Goal: Task Accomplishment & Management: Manage account settings

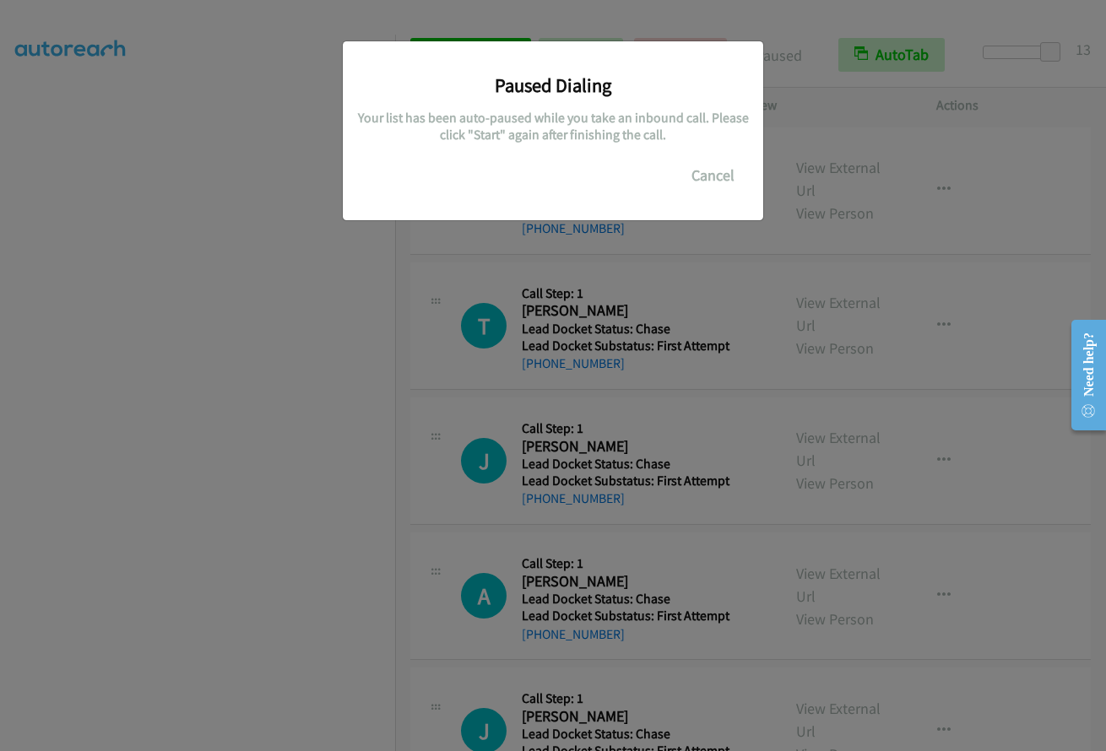
scroll to position [160, 0]
click at [711, 175] on button "Cancel" at bounding box center [712, 176] width 75 height 34
click at [715, 168] on button "Cancel" at bounding box center [712, 176] width 75 height 34
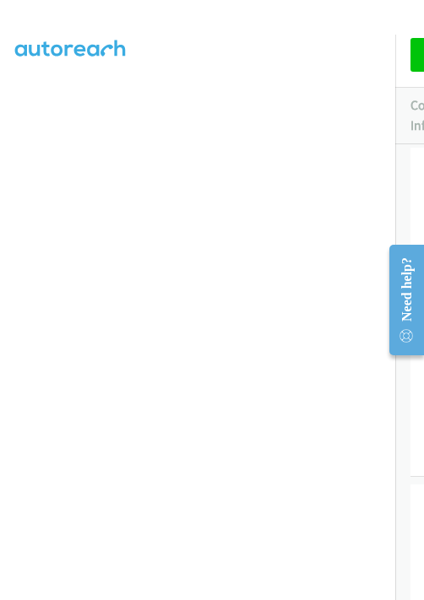
scroll to position [346, 1]
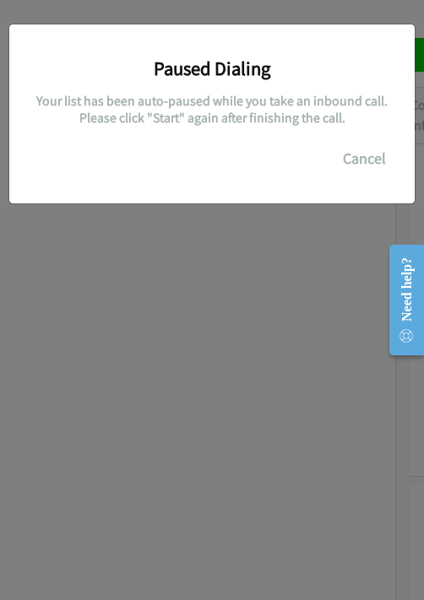
click at [162, 133] on div "Paused Dialing Your list has been auto-paused while you take an inbound call. P…" at bounding box center [212, 106] width 380 height 138
click at [354, 157] on button "Cancel" at bounding box center [364, 159] width 75 height 34
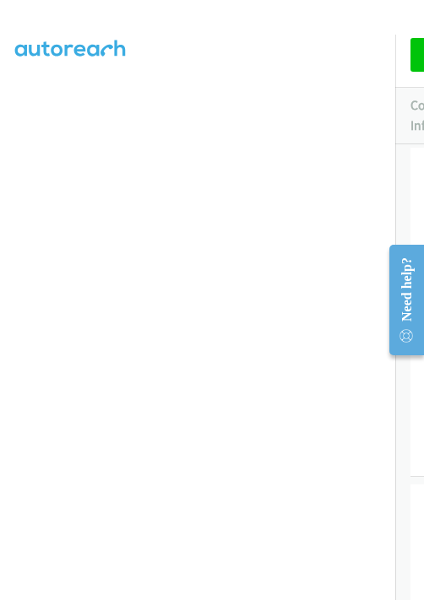
scroll to position [0, 1]
